Goal: Task Accomplishment & Management: Complete application form

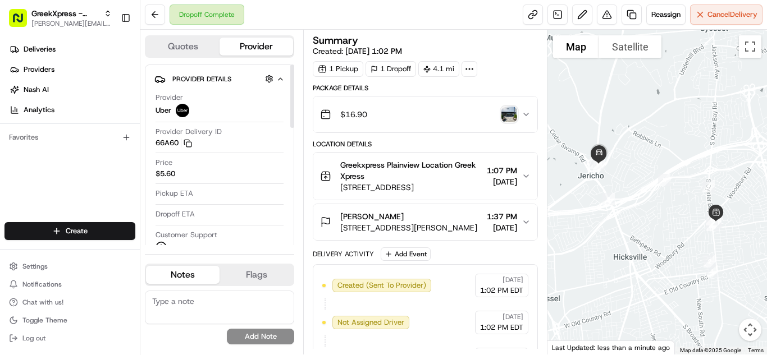
click at [71, 240] on html "GreekXpress - Plainview [EMAIL_ADDRESS][DOMAIN_NAME] Toggle Sidebar Deliveries …" at bounding box center [383, 177] width 767 height 355
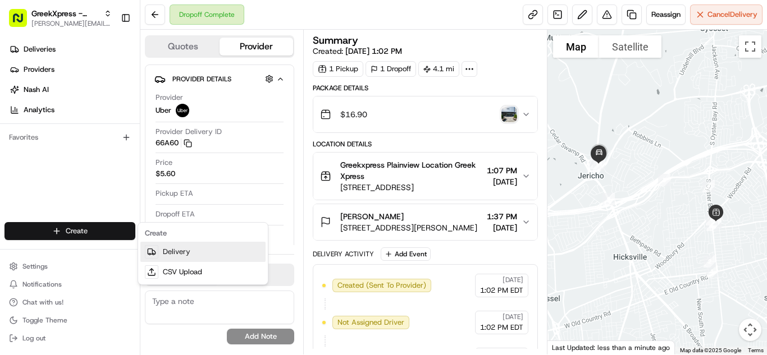
click at [172, 248] on link "Delivery" at bounding box center [202, 252] width 125 height 20
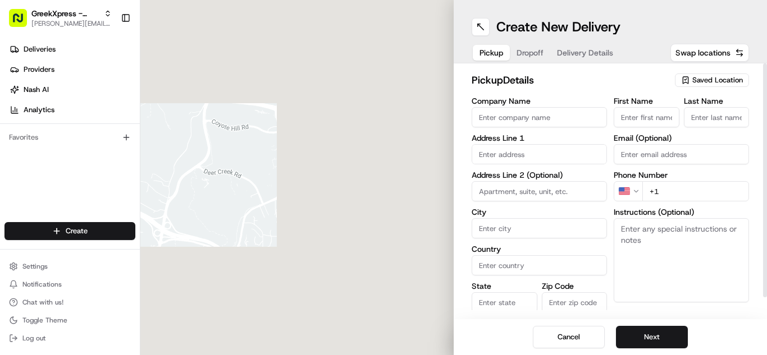
click at [719, 86] on div "Saved Location" at bounding box center [712, 80] width 74 height 13
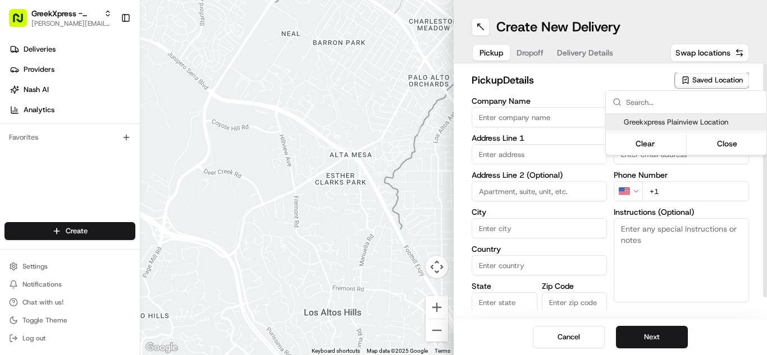
click at [722, 121] on span "Greekxpress Plainview Location" at bounding box center [693, 122] width 138 height 10
click at [730, 141] on button "Close" at bounding box center [727, 144] width 77 height 16
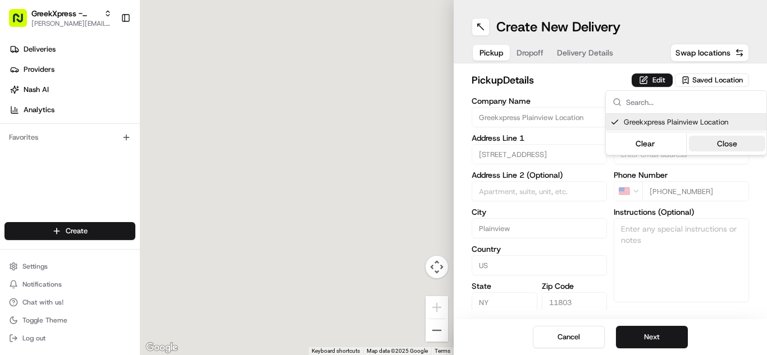
type input "Greekxpress Plainview Location"
type input "[STREET_ADDRESS]"
type input "Plainview"
type input "US"
type input "NY"
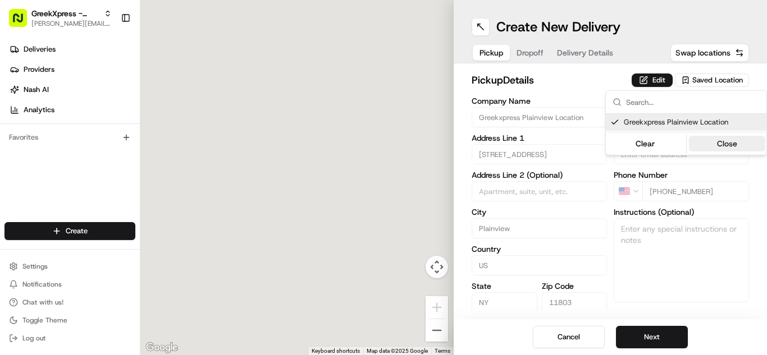
type input "11803"
type input "Greek"
type input "Xpress"
type input "[PHONE_NUMBER]"
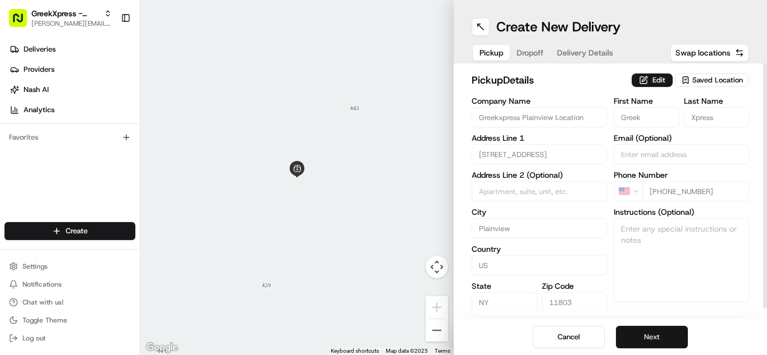
click at [657, 334] on button "Next" at bounding box center [652, 337] width 72 height 22
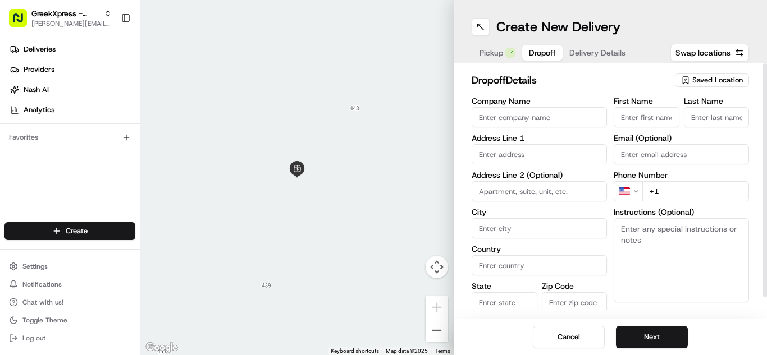
click at [577, 162] on input "text" at bounding box center [539, 154] width 135 height 20
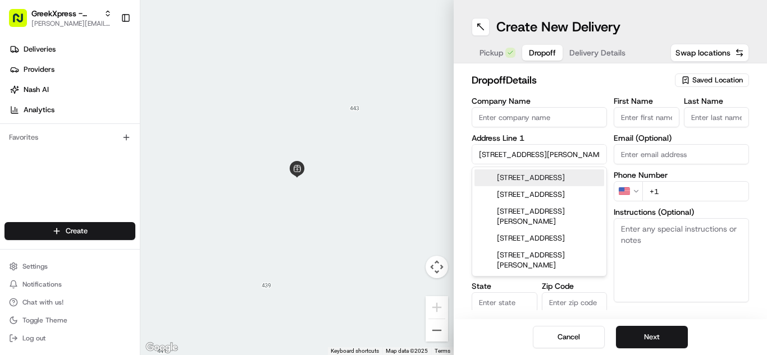
click at [582, 181] on div "[STREET_ADDRESS]" at bounding box center [539, 178] width 130 height 17
type input "[STREET_ADDRESS]"
type input "[GEOGRAPHIC_DATA]"
type input "NY"
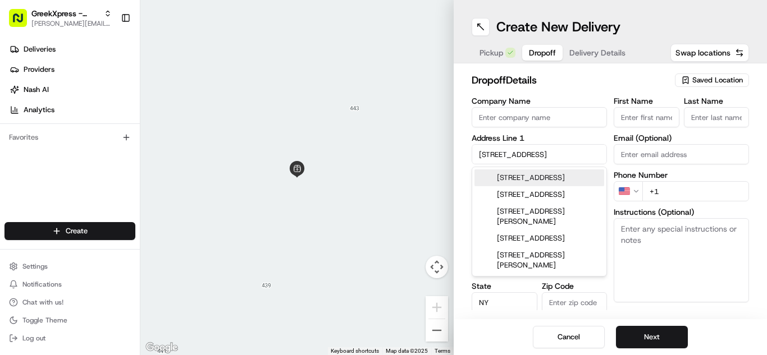
type input "11590"
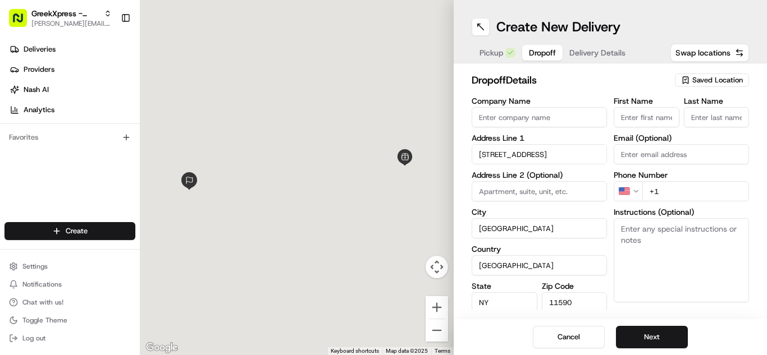
type input "[STREET_ADDRESS]"
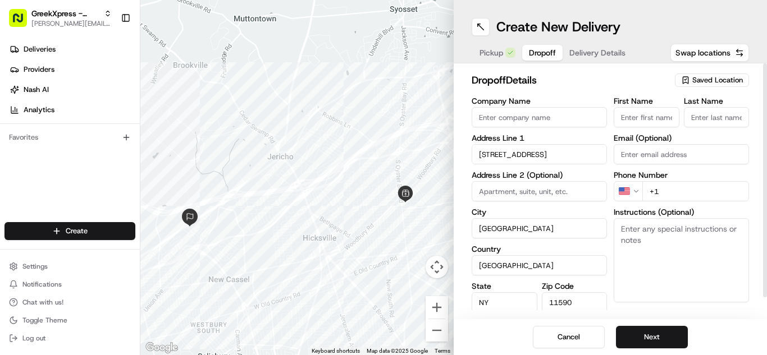
click at [673, 125] on input "First Name" at bounding box center [647, 117] width 66 height 20
type input "Kaiopi"
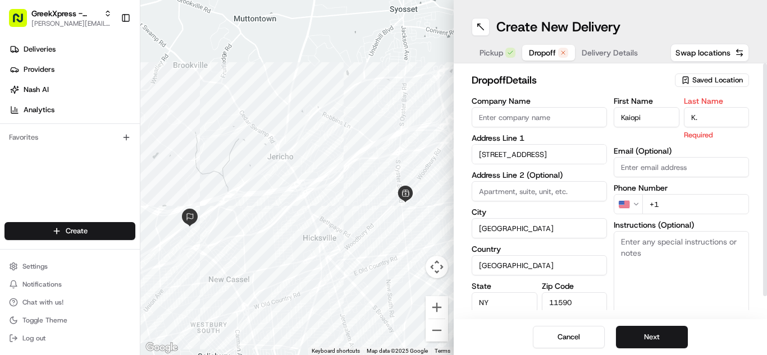
type input "K."
click at [652, 78] on h2 "dropoff Details" at bounding box center [570, 80] width 196 height 16
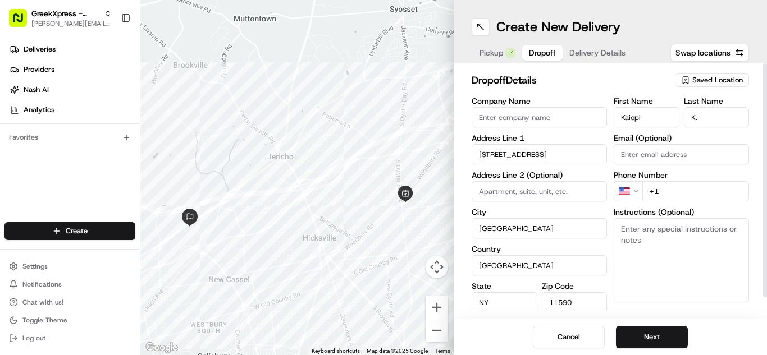
click at [719, 184] on input "+1" at bounding box center [695, 191] width 107 height 20
type input "[PHONE_NUMBER]"
click at [701, 276] on textarea "Instructions (Optional)" at bounding box center [681, 260] width 135 height 84
paste textarea "PLEASE HAND FOOD DIRECTLY TO CUSTOMER, DO NOT LEAVE IT OUTSIDE, THANK YOU!!"
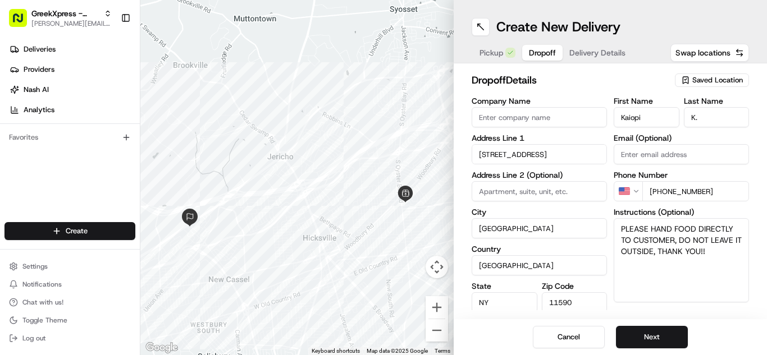
type textarea "PLEASE HAND FOOD DIRECTLY TO CUSTOMER, DO NOT LEAVE IT OUTSIDE, THANK YOU!!"
click at [737, 348] on div "Cancel Next" at bounding box center [610, 337] width 313 height 36
click at [652, 335] on button "Next" at bounding box center [652, 337] width 72 height 22
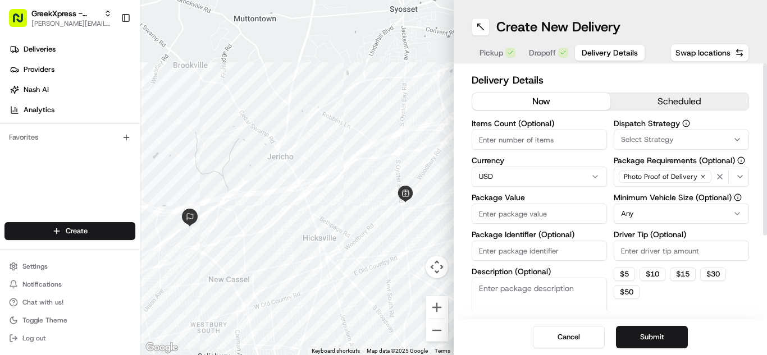
click at [591, 217] on input "Package Value" at bounding box center [539, 214] width 135 height 20
type input "60.95"
click at [640, 222] on html "GreekXpress - Plainview [EMAIL_ADDRESS][DOMAIN_NAME] Toggle Sidebar Deliveries …" at bounding box center [383, 177] width 767 height 355
click at [652, 249] on input "Driver Tip (Optional)" at bounding box center [681, 251] width 135 height 20
type input "3.00"
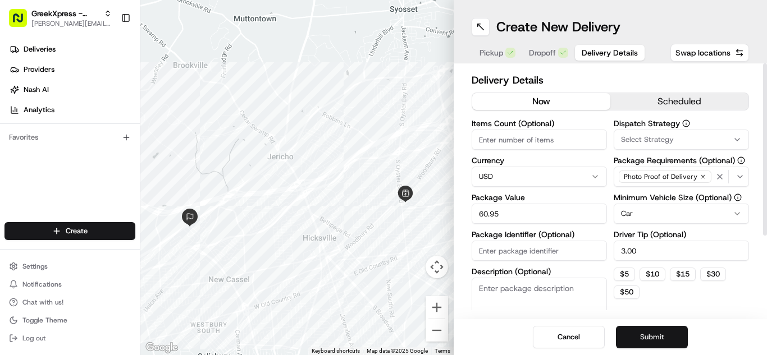
click at [652, 347] on button "Submit" at bounding box center [652, 337] width 72 height 22
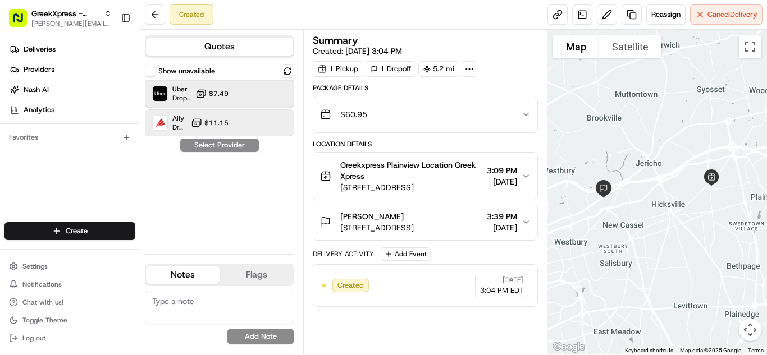
click at [267, 86] on div "Uber Dropoff ETA 26 minutes $7.49" at bounding box center [219, 93] width 149 height 27
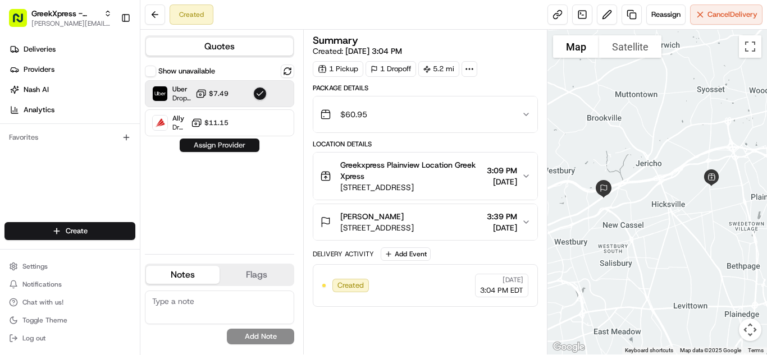
click at [230, 143] on button "Assign Provider" at bounding box center [220, 145] width 80 height 13
